Goal: Task Accomplishment & Management: Manage account settings

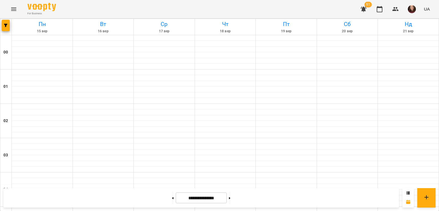
scroll to position [502, 0]
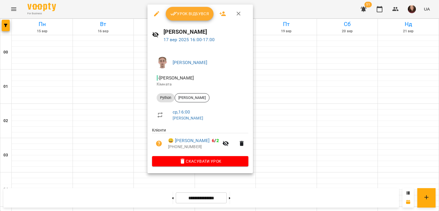
click at [273, 108] on div at bounding box center [219, 105] width 439 height 211
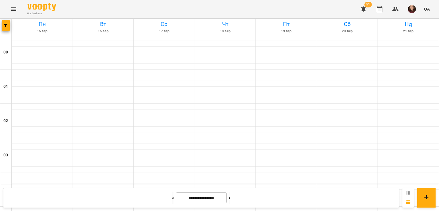
drag, startPoint x: 395, startPoint y: 8, endPoint x: 356, endPoint y: -25, distance: 51.3
click at [13, 9] on icon "Menu" at bounding box center [13, 8] width 5 height 3
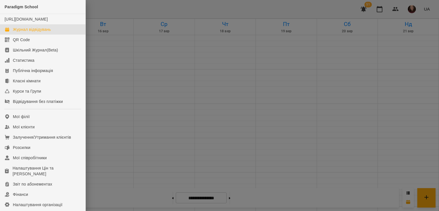
click at [185, 115] on div at bounding box center [219, 105] width 439 height 211
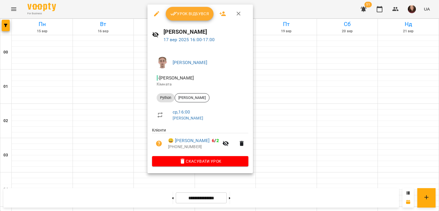
click at [289, 99] on div at bounding box center [219, 105] width 439 height 211
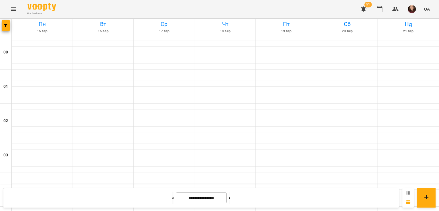
scroll to position [616, 0]
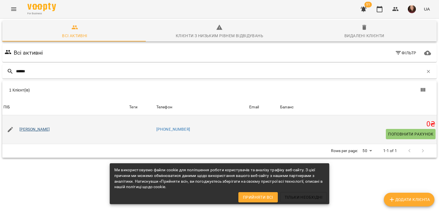
type input "******"
click at [33, 129] on link "[PERSON_NAME]" at bounding box center [34, 130] width 31 height 6
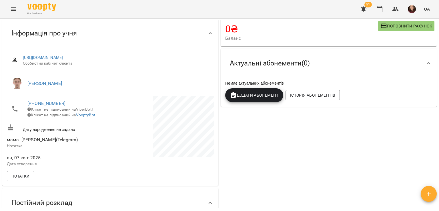
scroll to position [29, 0]
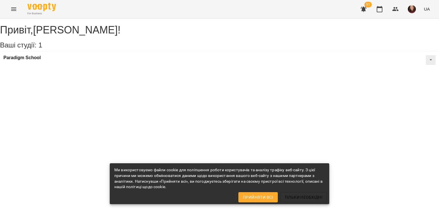
click at [15, 10] on icon "Menu" at bounding box center [13, 8] width 5 height 3
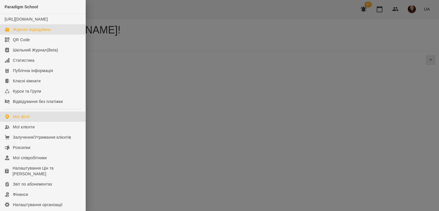
click at [35, 32] on div "Журнал відвідувань" at bounding box center [32, 30] width 38 height 6
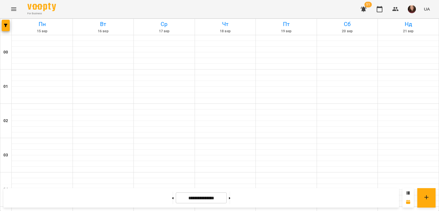
scroll to position [629, 0]
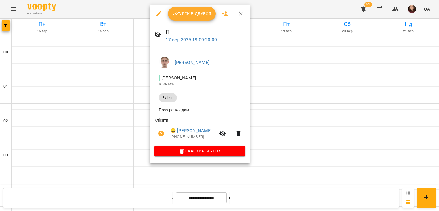
click at [298, 87] on div at bounding box center [219, 105] width 439 height 211
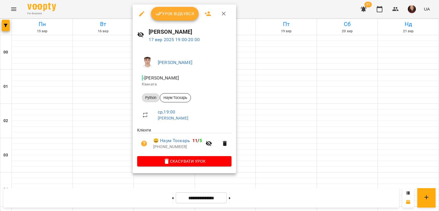
click at [262, 113] on div at bounding box center [219, 105] width 439 height 211
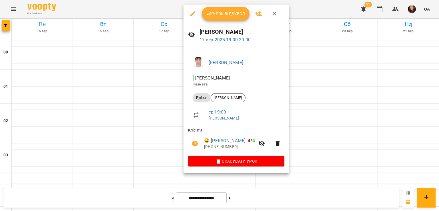
drag, startPoint x: 151, startPoint y: 104, endPoint x: 157, endPoint y: 96, distance: 10.1
click at [151, 104] on div at bounding box center [219, 105] width 439 height 211
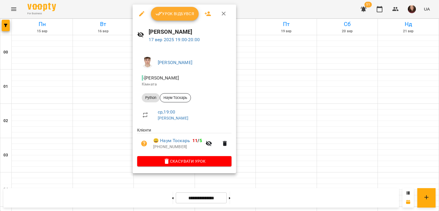
click at [274, 107] on div at bounding box center [219, 105] width 439 height 211
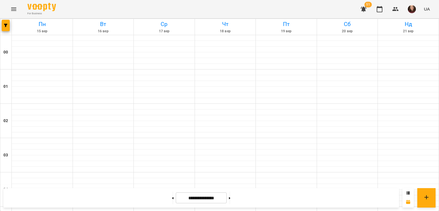
scroll to position [600, 0]
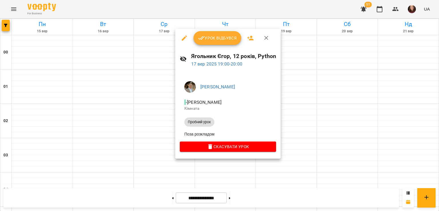
click at [163, 122] on div at bounding box center [219, 105] width 439 height 211
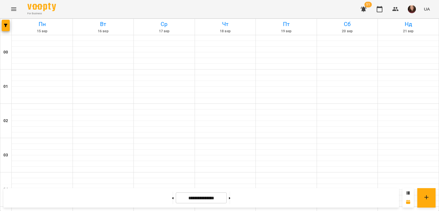
scroll to position [543, 0]
click at [394, 8] on icon "button" at bounding box center [395, 9] width 6 height 4
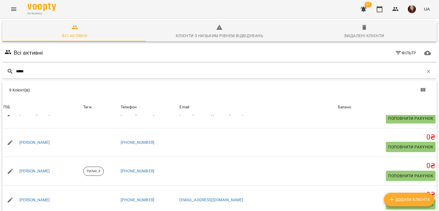
scroll to position [86, 0]
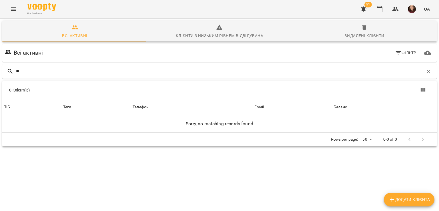
type input "*"
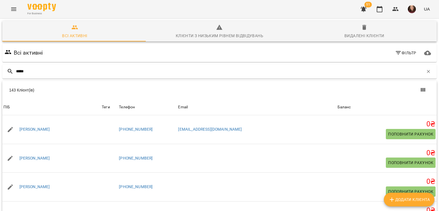
type input "******"
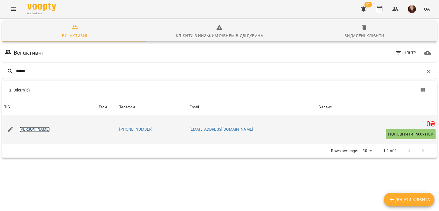
click at [44, 129] on link "[PERSON_NAME]" at bounding box center [34, 130] width 31 height 6
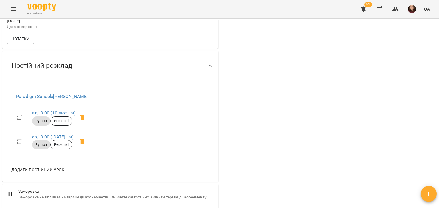
scroll to position [200, 0]
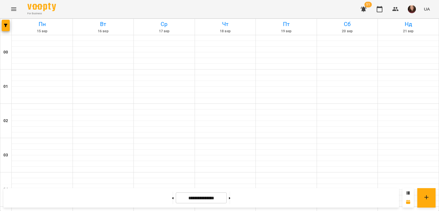
scroll to position [200, 0]
click at [394, 7] on icon "button" at bounding box center [395, 9] width 7 height 7
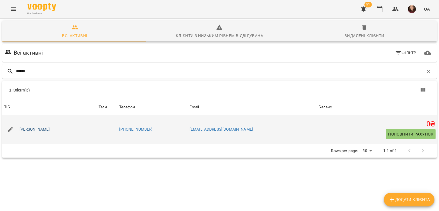
type input "******"
click at [41, 129] on link "[PERSON_NAME]" at bounding box center [34, 130] width 31 height 6
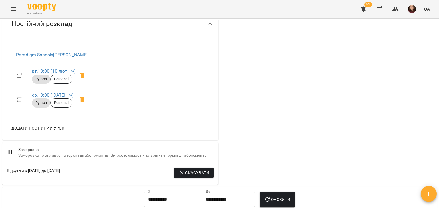
scroll to position [229, 0]
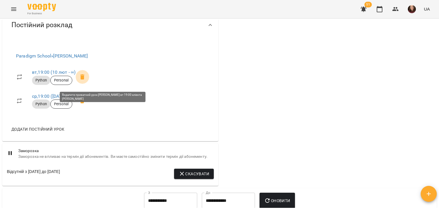
click at [86, 79] on icon at bounding box center [82, 76] width 7 height 7
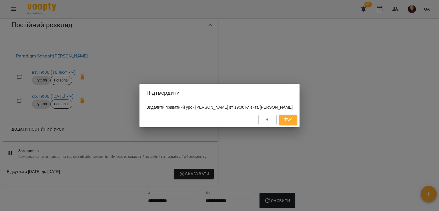
click at [292, 123] on span "Так" at bounding box center [287, 119] width 7 height 7
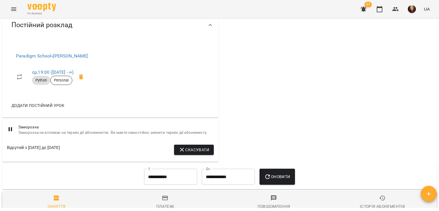
click at [50, 108] on span "Додати постійний урок" at bounding box center [37, 105] width 53 height 7
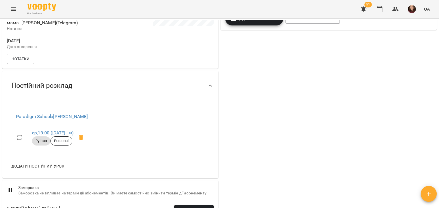
scroll to position [257, 0]
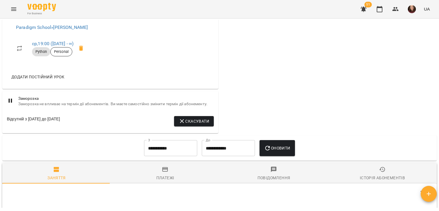
click at [53, 80] on span "Додати постійний урок" at bounding box center [37, 76] width 53 height 7
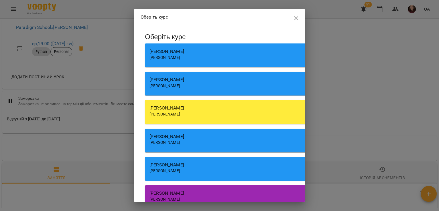
click at [180, 83] on span "[PERSON_NAME]" at bounding box center [164, 85] width 31 height 5
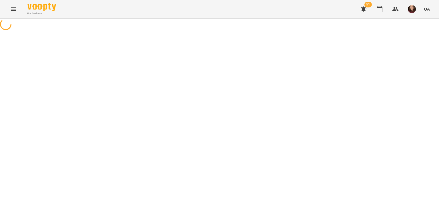
select select "******"
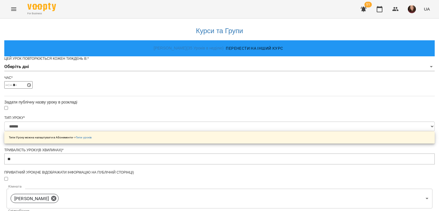
click at [213, 77] on body "**********" at bounding box center [219, 184] width 439 height 368
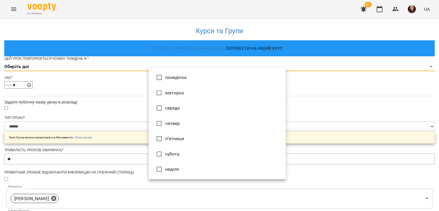
click at [187, 94] on li "вівторок" at bounding box center [217, 92] width 137 height 15
type input "*"
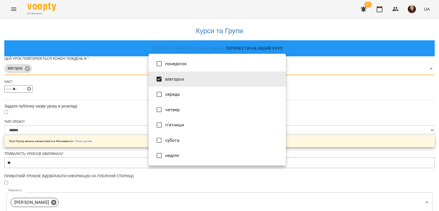
click at [314, 109] on div at bounding box center [219, 105] width 439 height 211
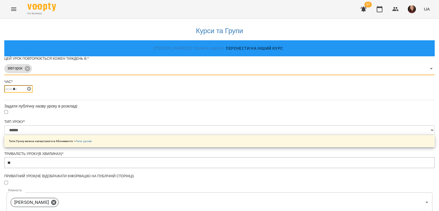
click at [33, 93] on input "*****" at bounding box center [18, 88] width 28 height 7
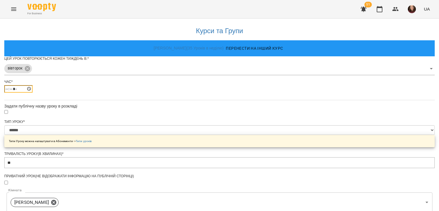
type input "*****"
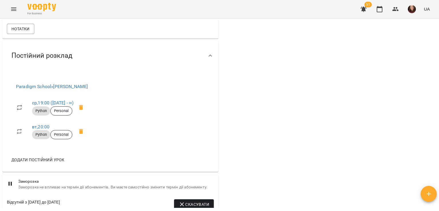
scroll to position [229, 0]
